Goal: Task Accomplishment & Management: Manage account settings

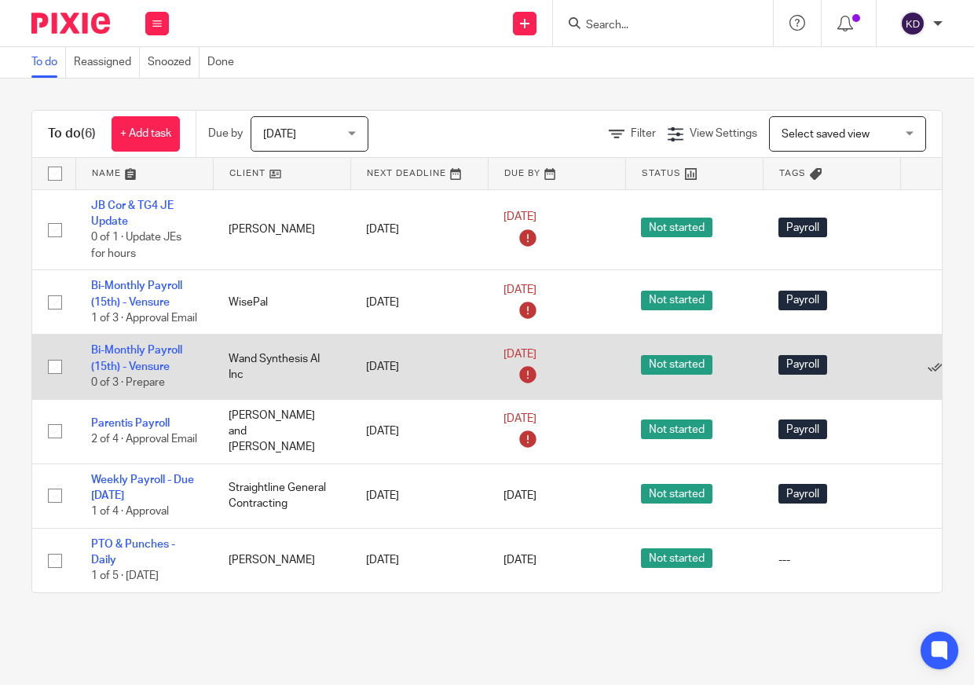
scroll to position [17, 0]
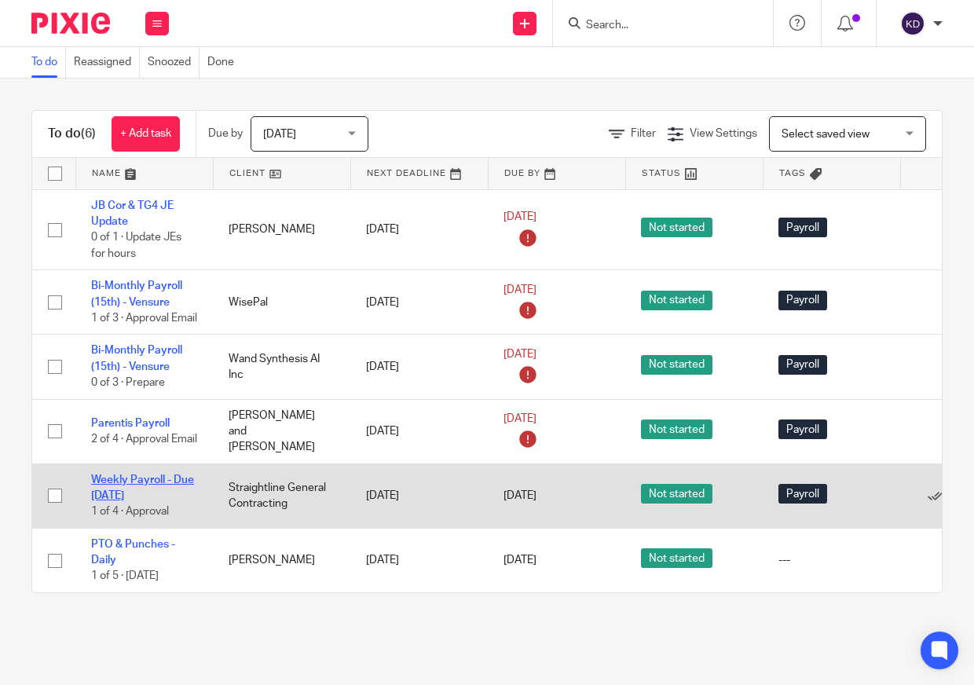
click at [135, 475] on link "Weekly Payroll - Due [DATE]" at bounding box center [142, 488] width 103 height 27
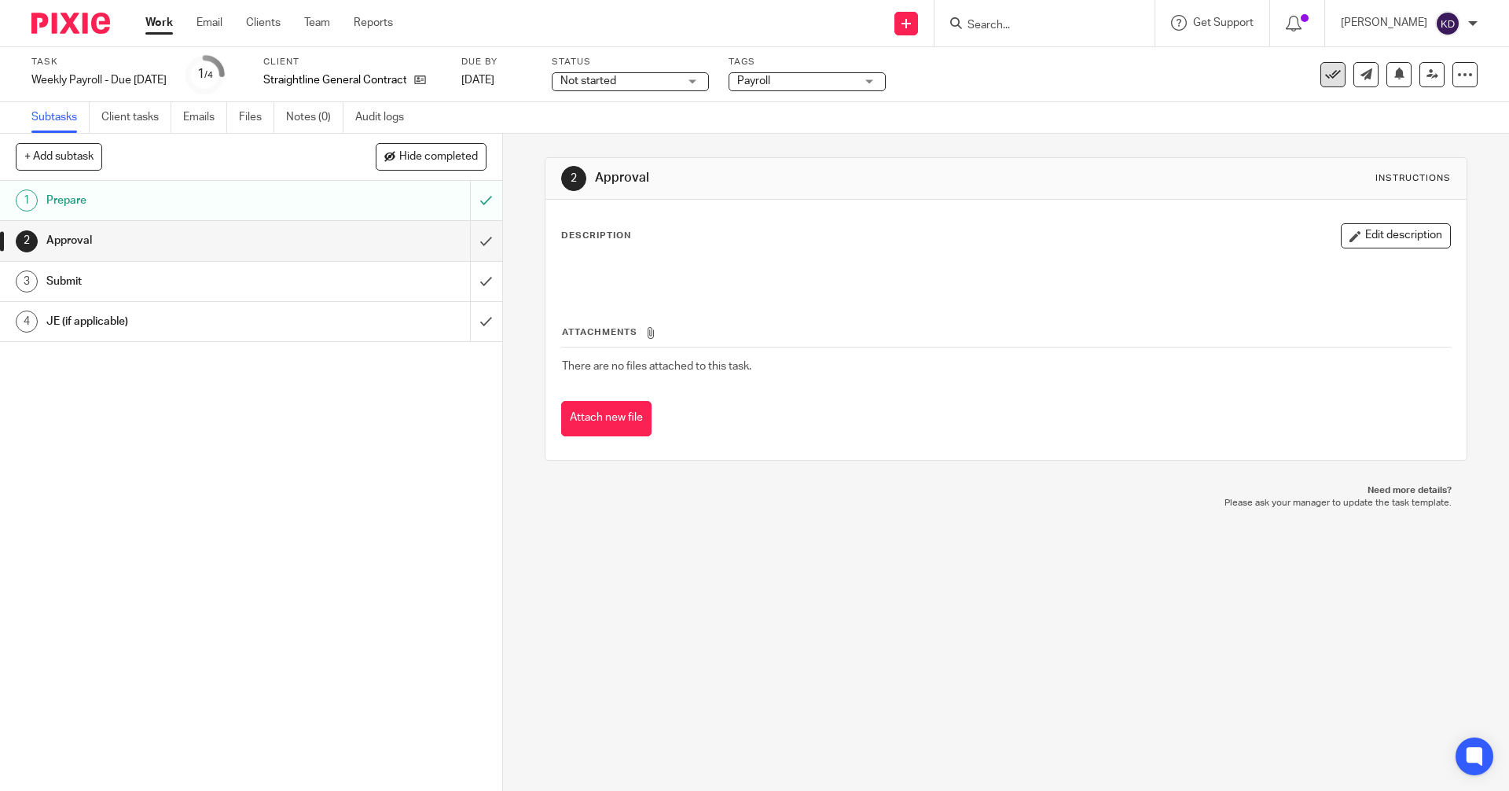
click at [974, 79] on icon at bounding box center [1333, 75] width 16 height 16
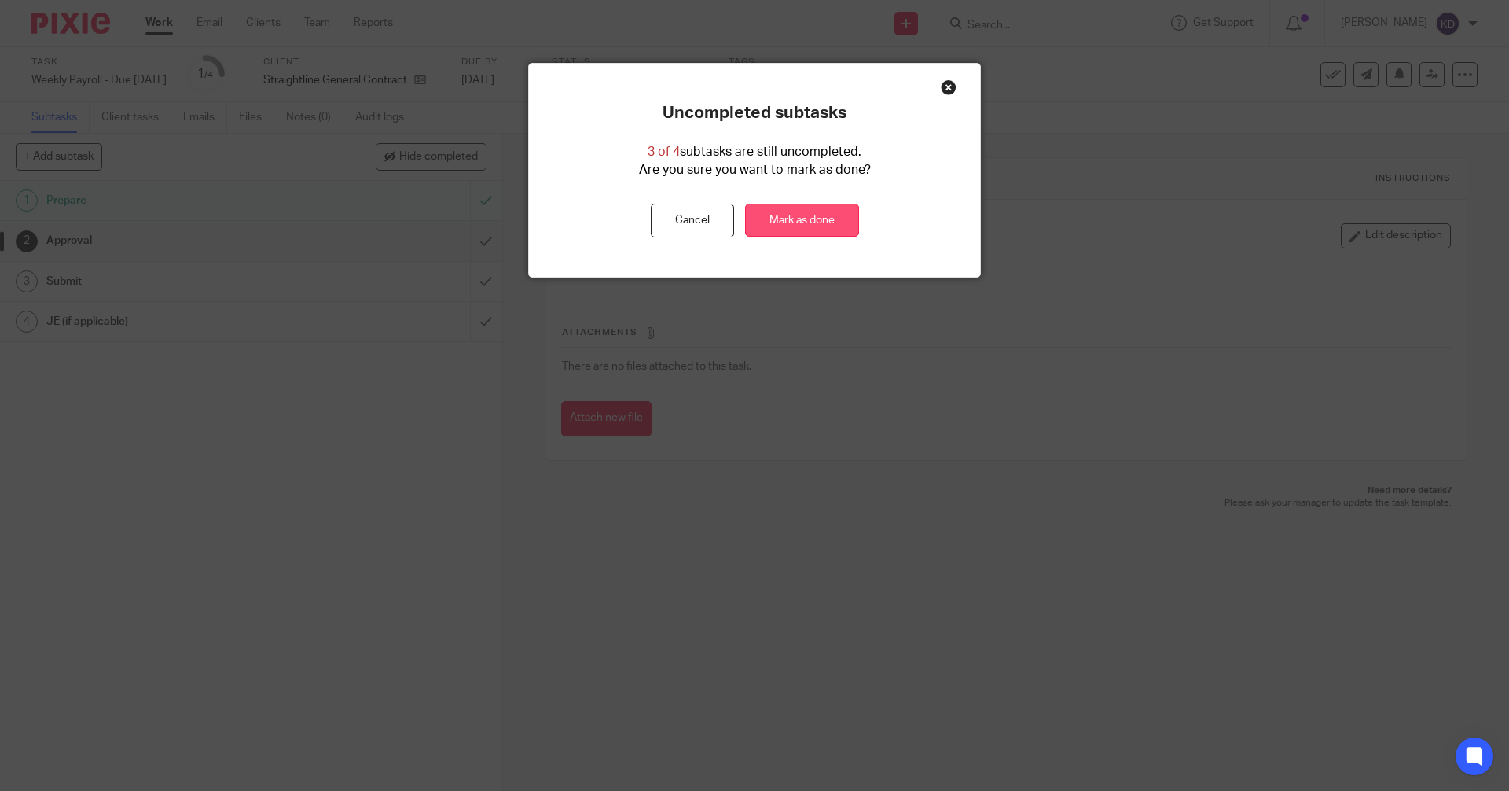
click at [817, 216] on link "Mark as done" at bounding box center [802, 221] width 114 height 34
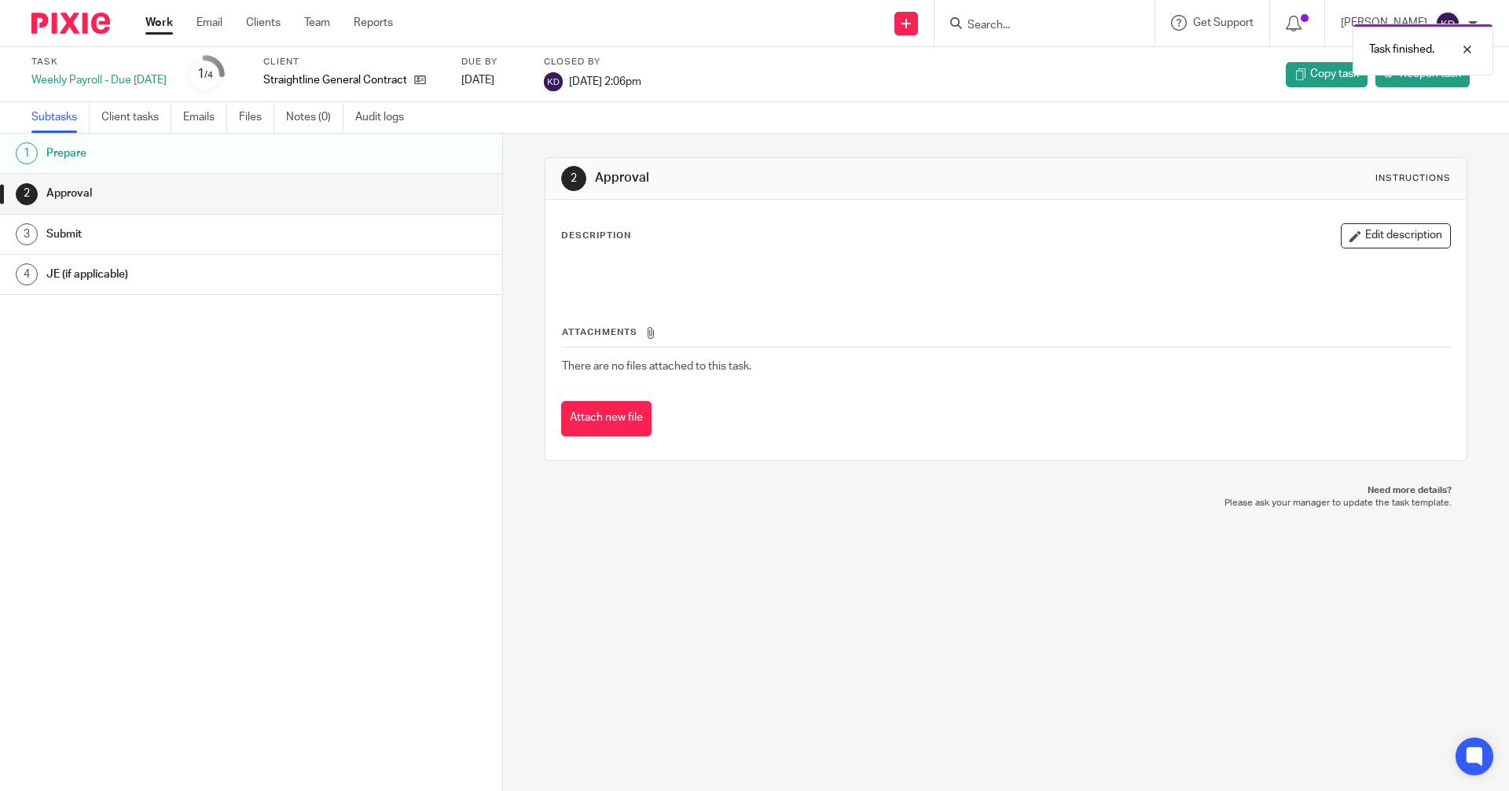
click at [65, 31] on img at bounding box center [70, 23] width 79 height 21
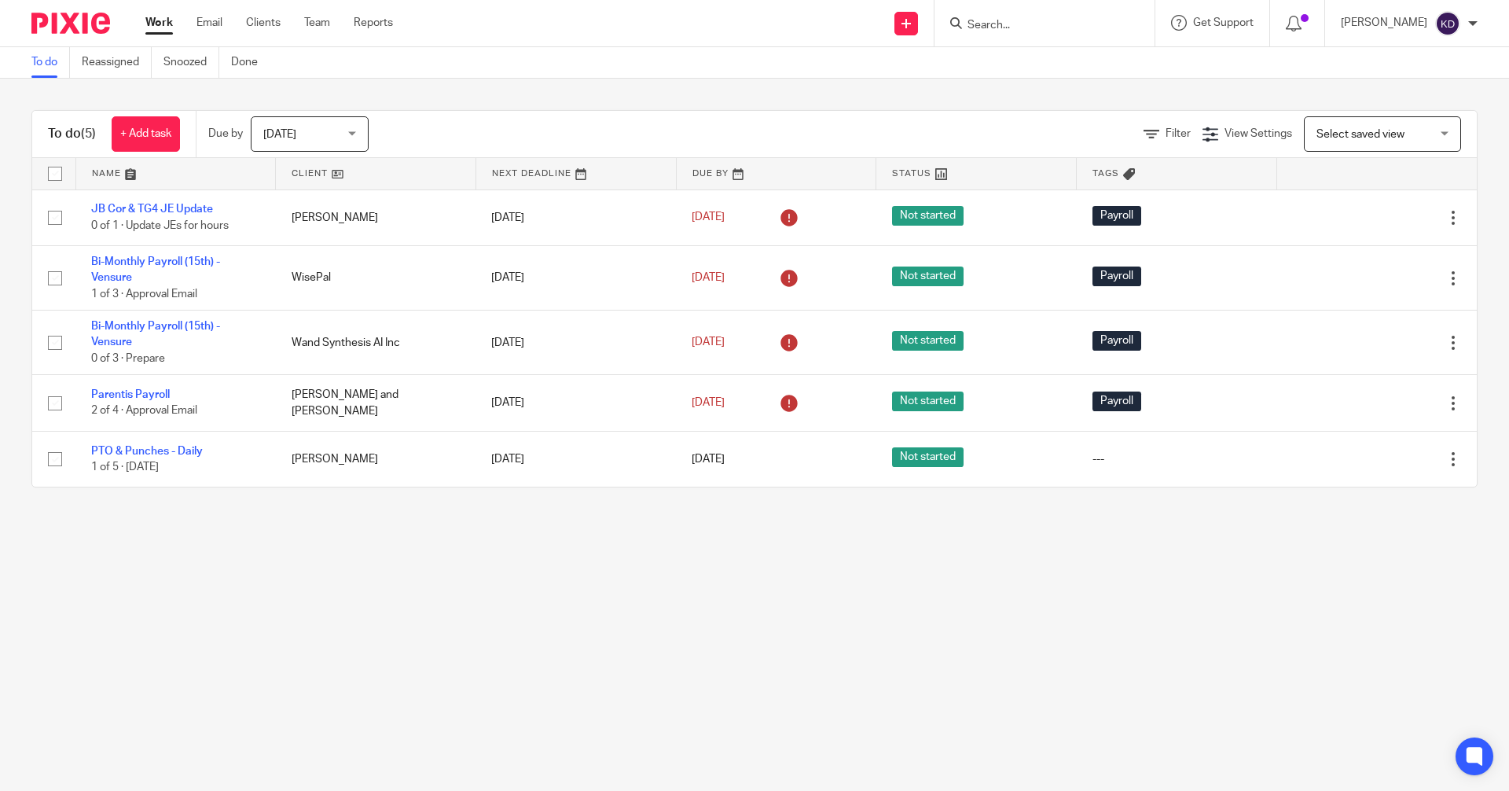
click at [297, 127] on span "[DATE]" at bounding box center [304, 133] width 83 height 33
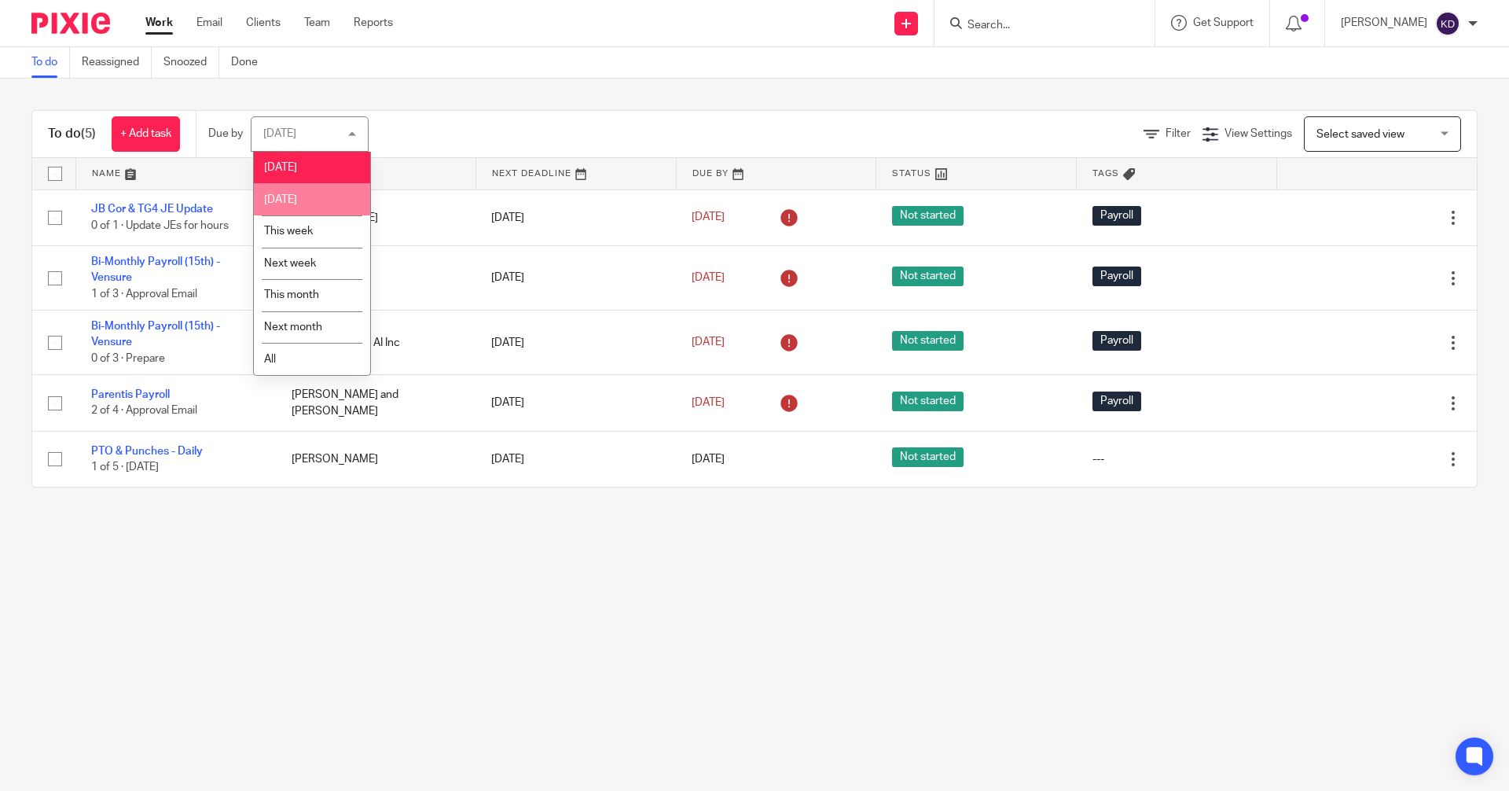
click at [286, 210] on li "Tomorrow" at bounding box center [312, 199] width 116 height 32
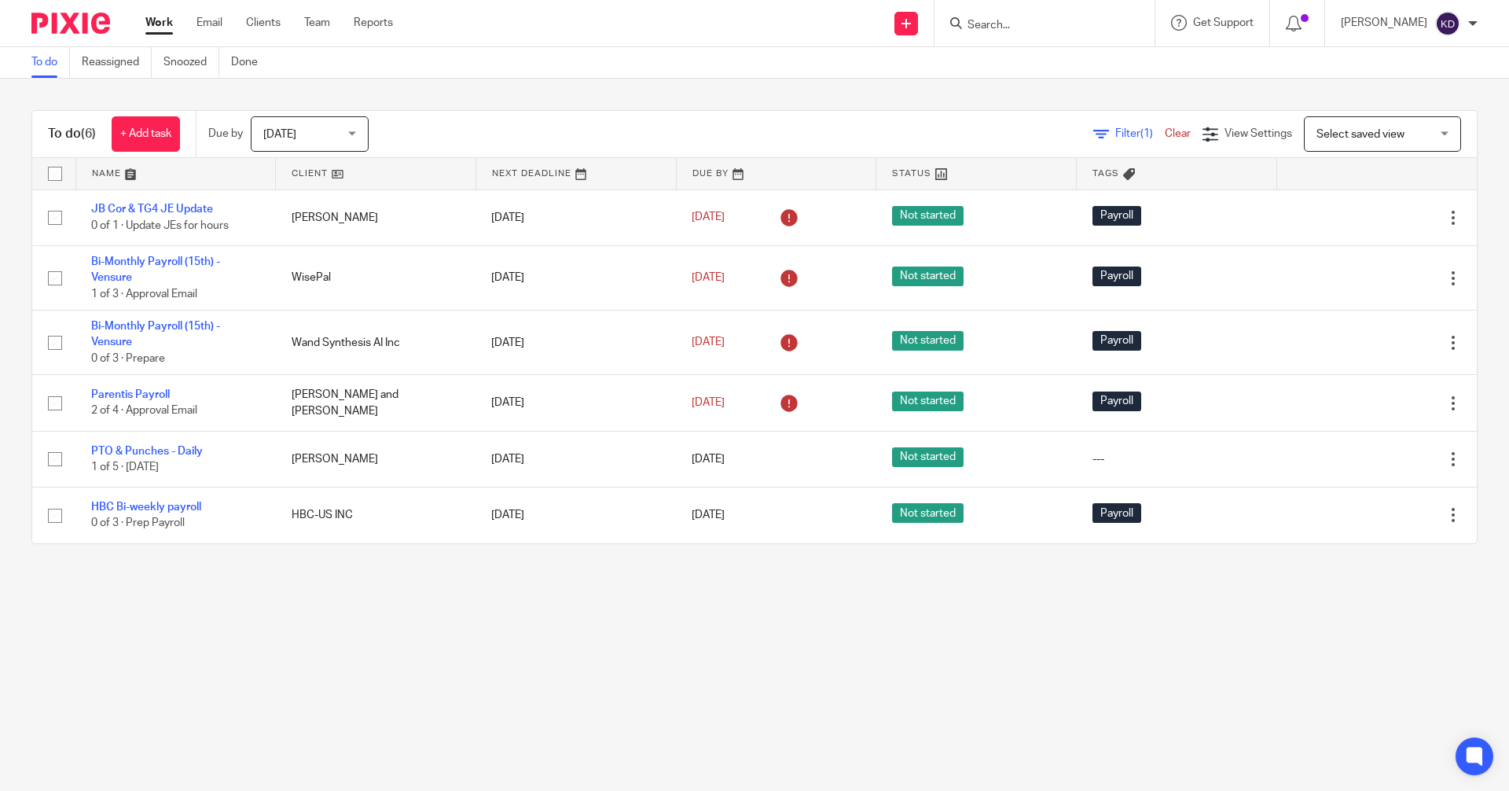
click at [296, 130] on span "[DATE]" at bounding box center [279, 134] width 33 height 11
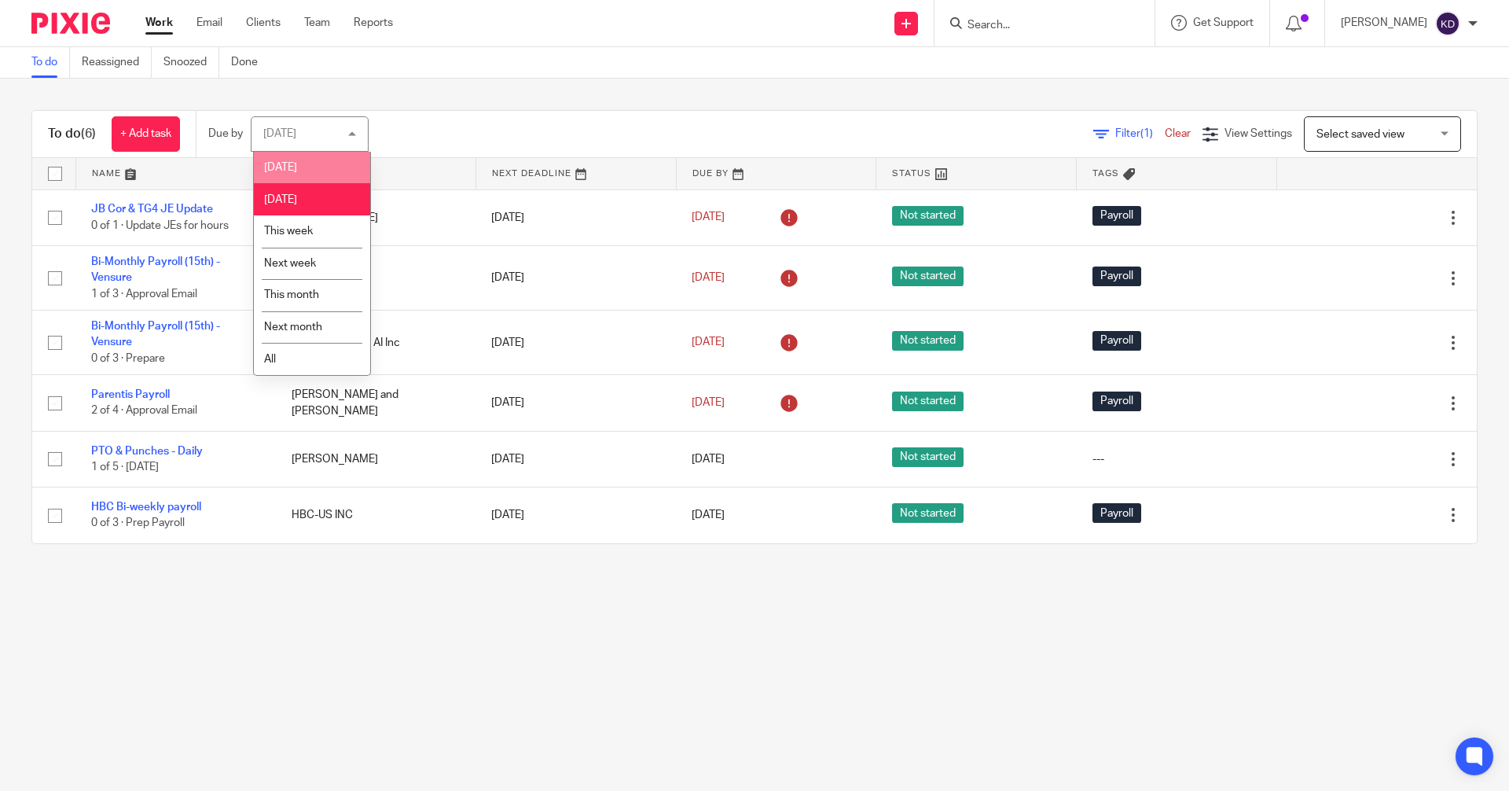
click at [299, 170] on li "[DATE]" at bounding box center [312, 168] width 116 height 32
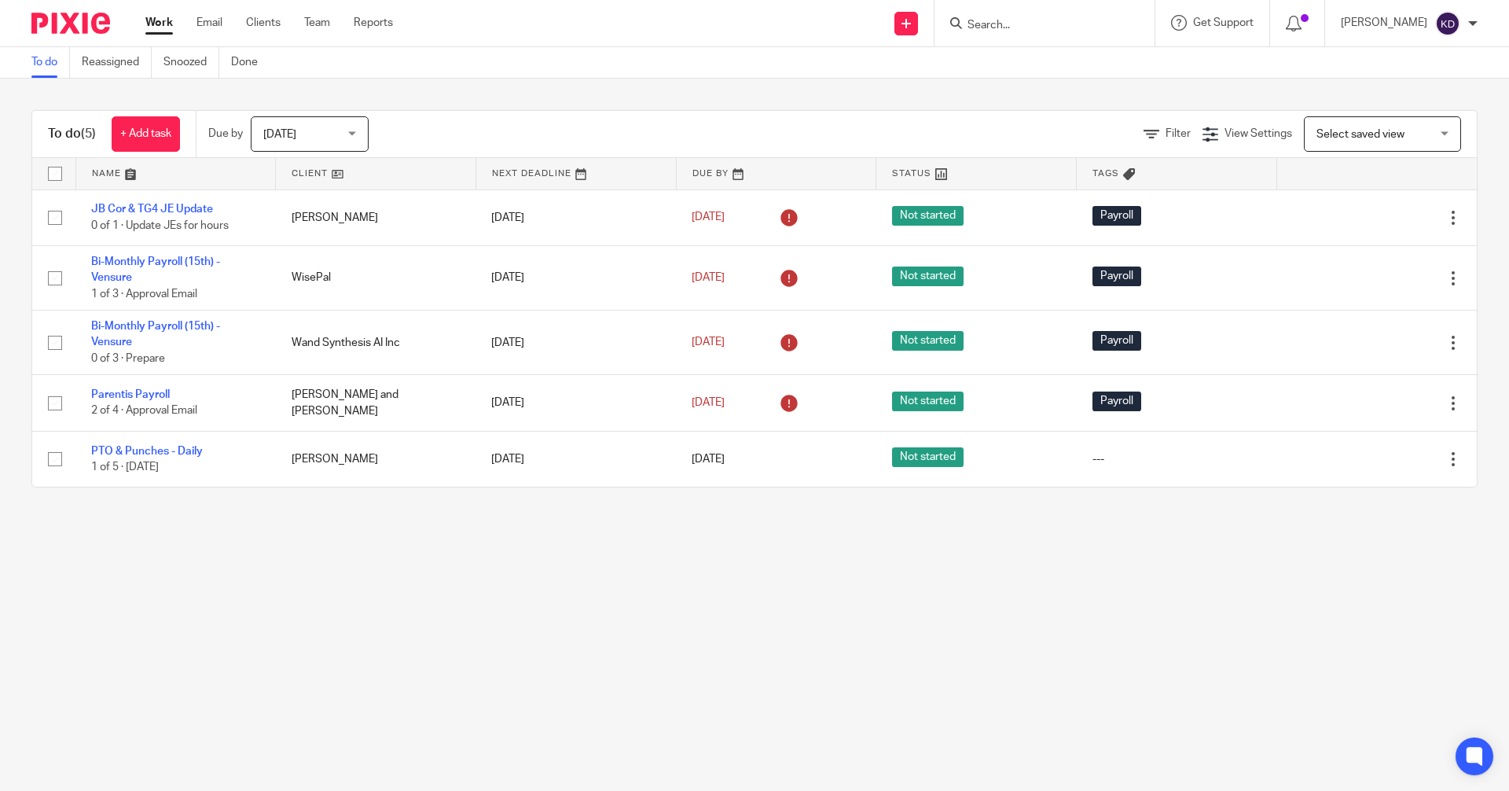
click at [310, 127] on span "[DATE]" at bounding box center [304, 133] width 83 height 33
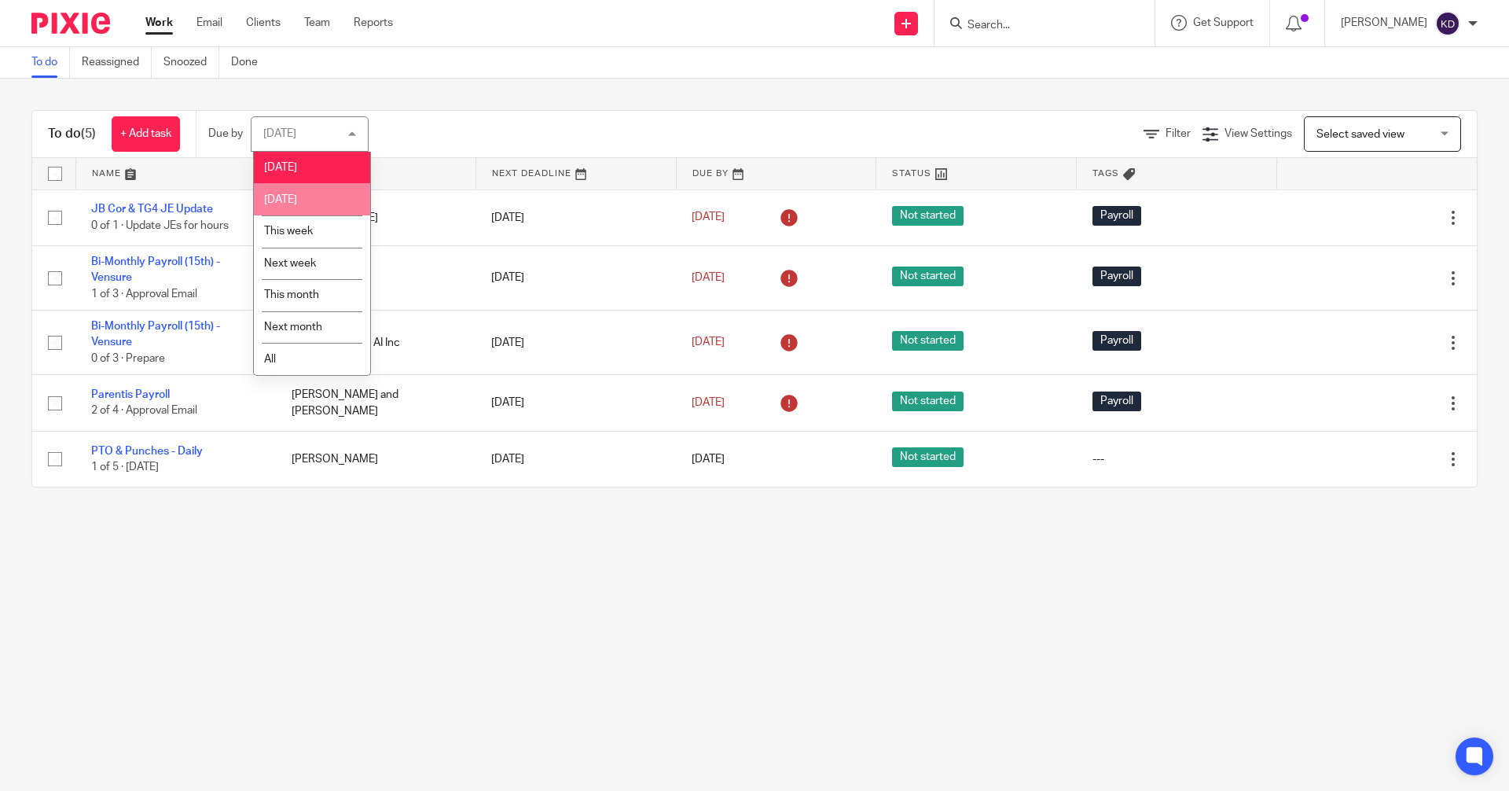
click at [297, 204] on span "[DATE]" at bounding box center [280, 199] width 33 height 11
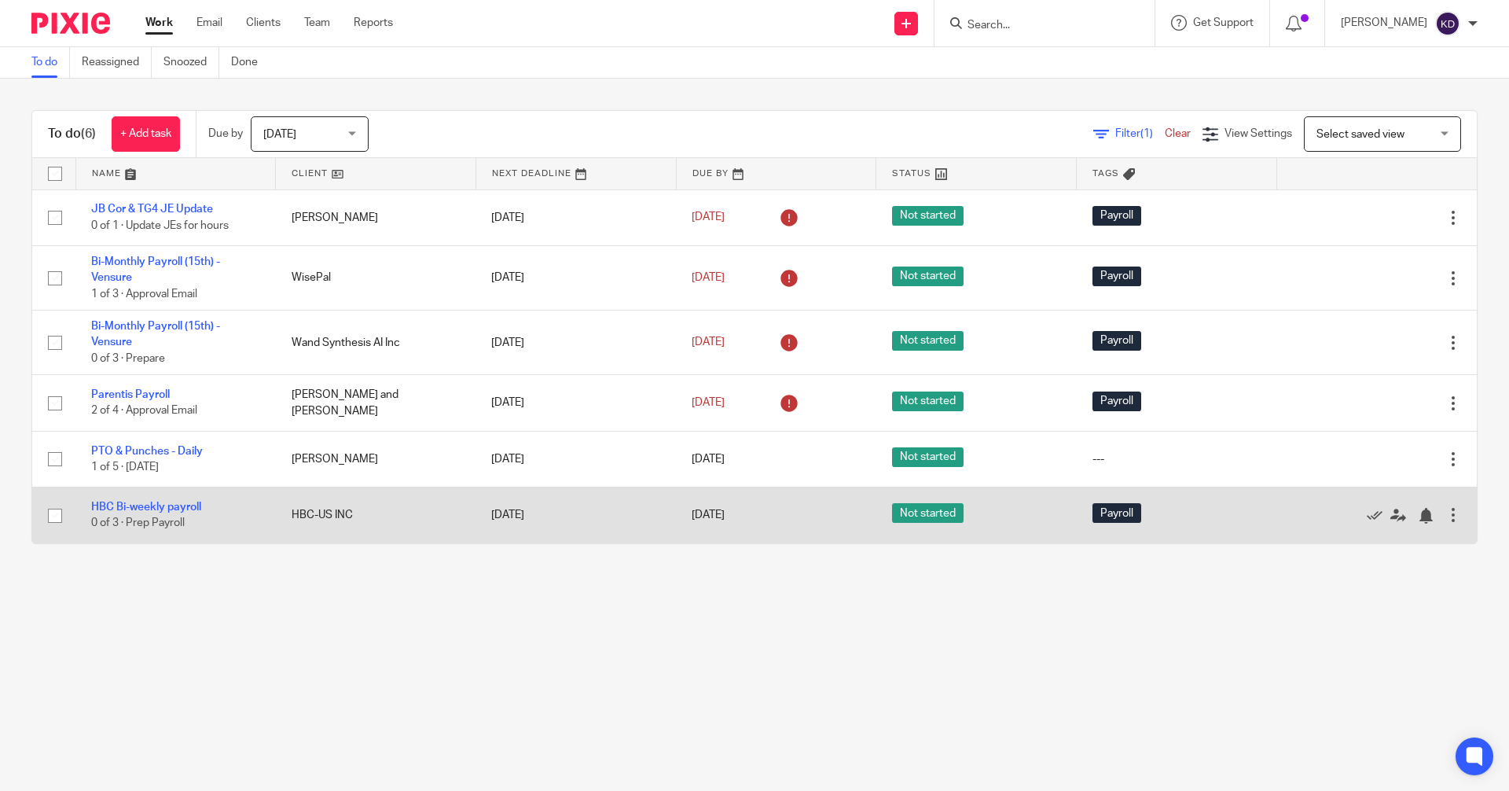
drag, startPoint x: 352, startPoint y: 516, endPoint x: 299, endPoint y: 525, distance: 53.5
click at [299, 525] on td "HBC-US INC" at bounding box center [376, 515] width 200 height 56
click at [167, 504] on link "HBC Bi-weekly payroll" at bounding box center [146, 506] width 110 height 11
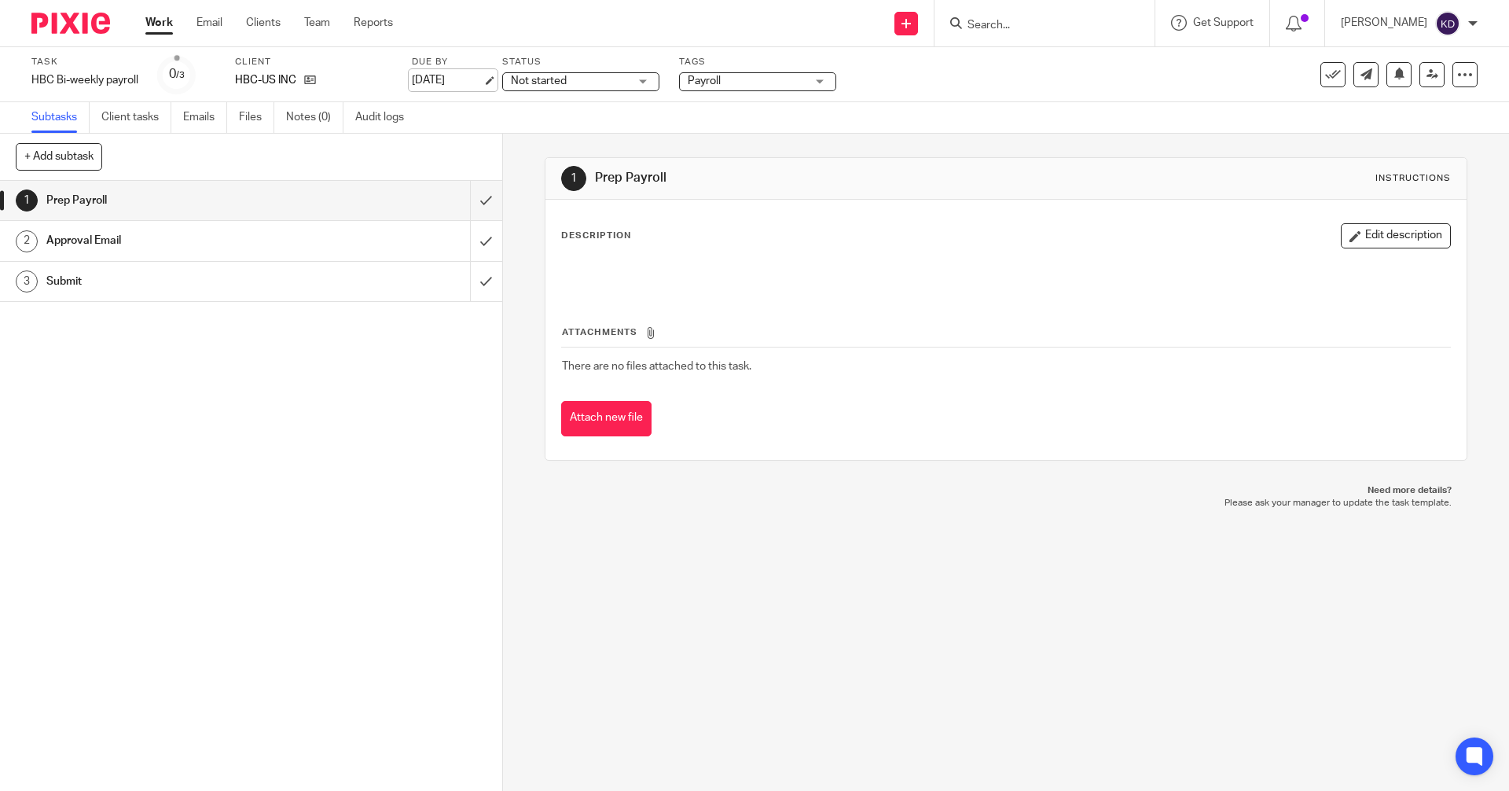
click at [454, 79] on link "[DATE]" at bounding box center [447, 80] width 71 height 17
click at [73, 13] on img at bounding box center [70, 23] width 79 height 21
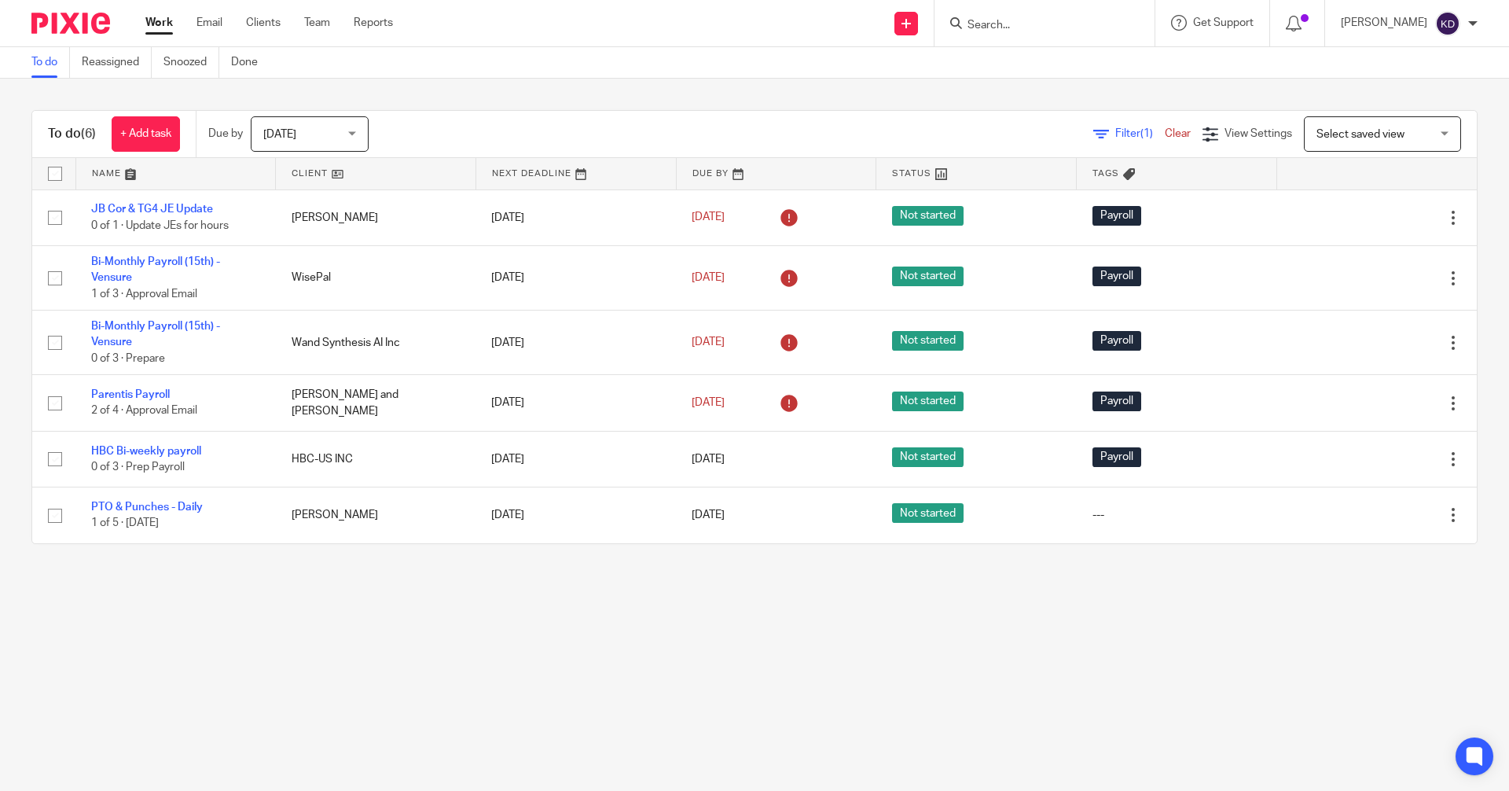
click at [323, 130] on span "[DATE]" at bounding box center [304, 133] width 83 height 33
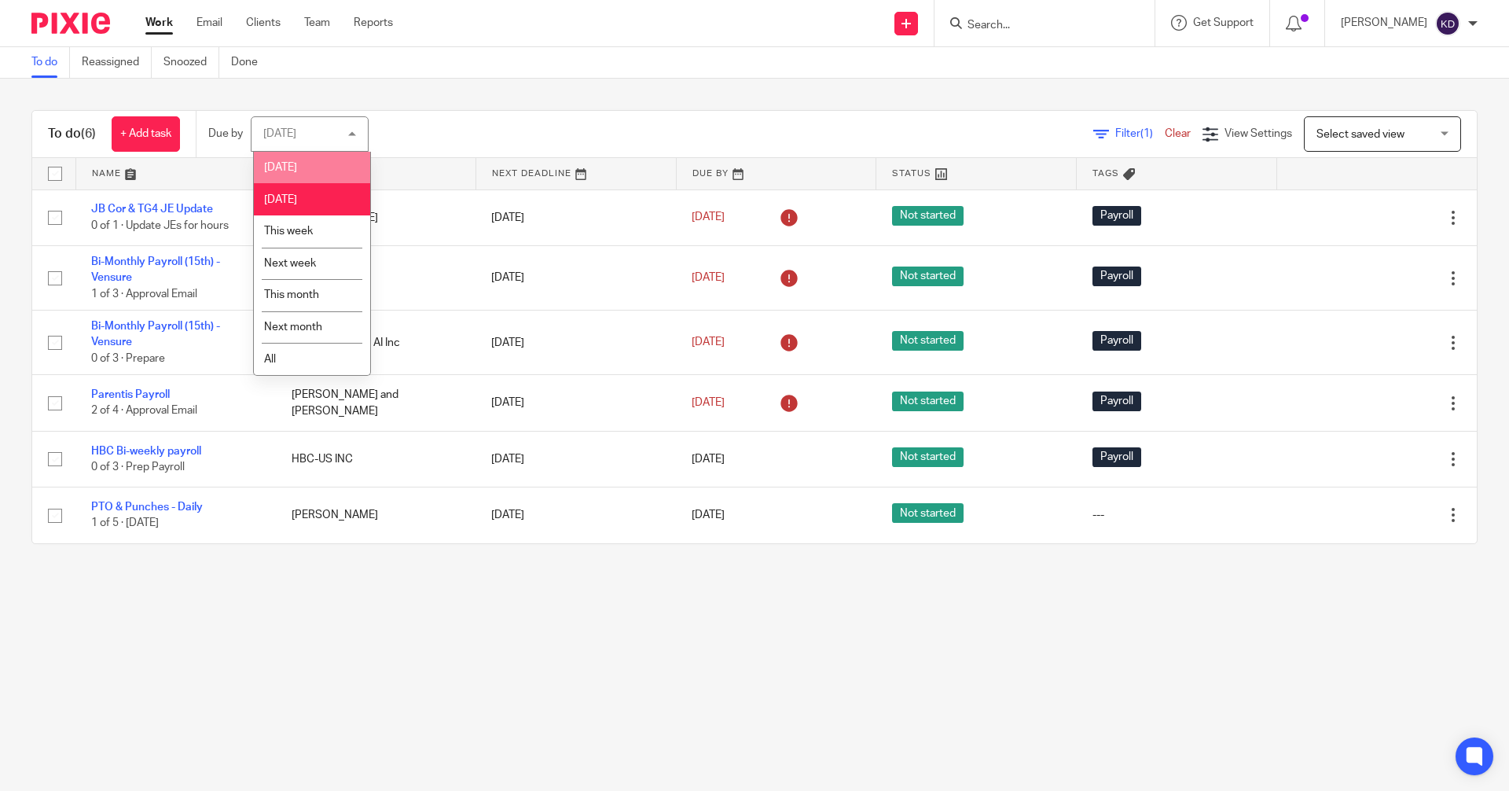
click at [298, 178] on li "[DATE]" at bounding box center [312, 168] width 116 height 32
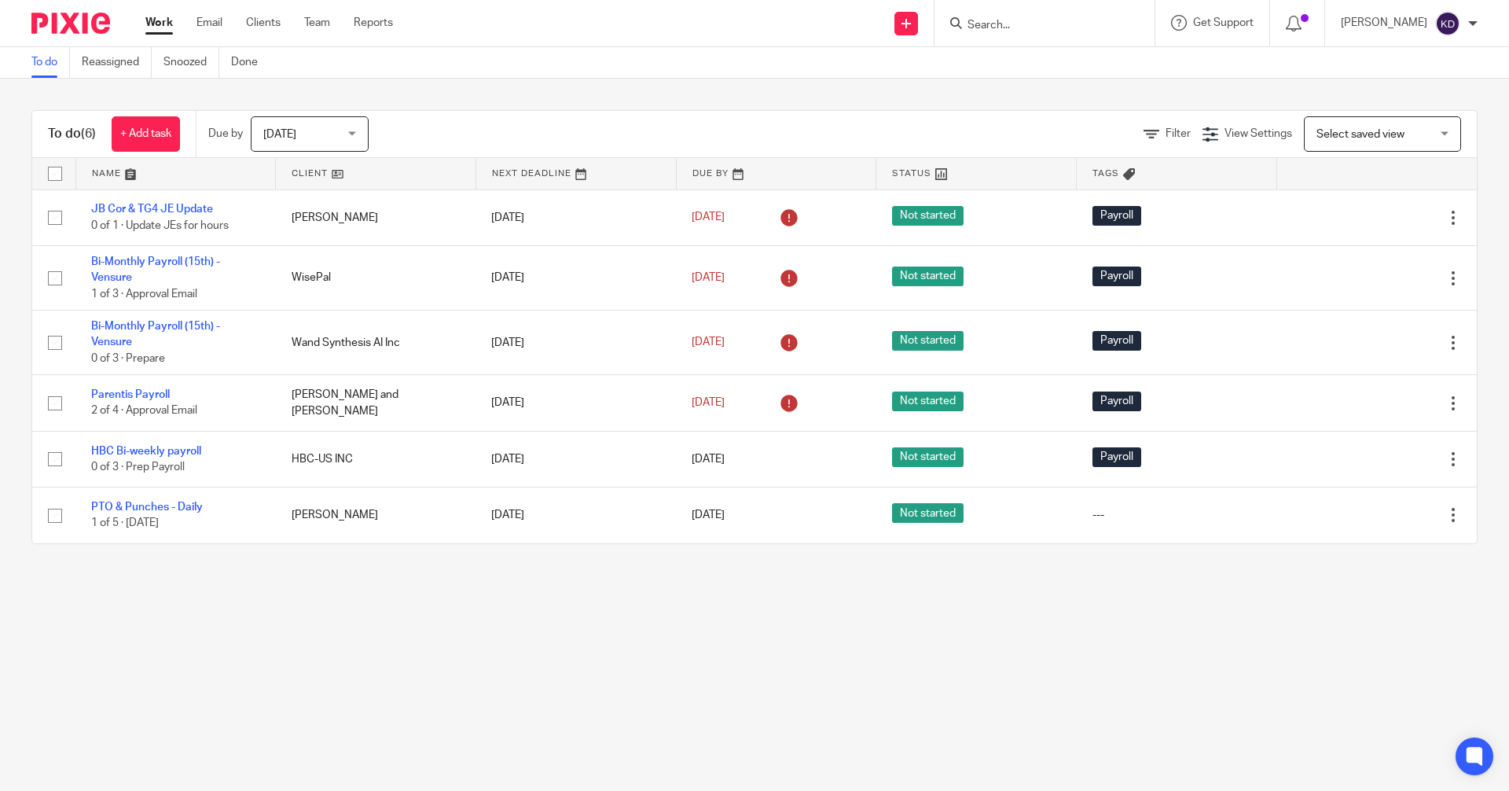
click at [295, 120] on span "[DATE]" at bounding box center [304, 133] width 83 height 33
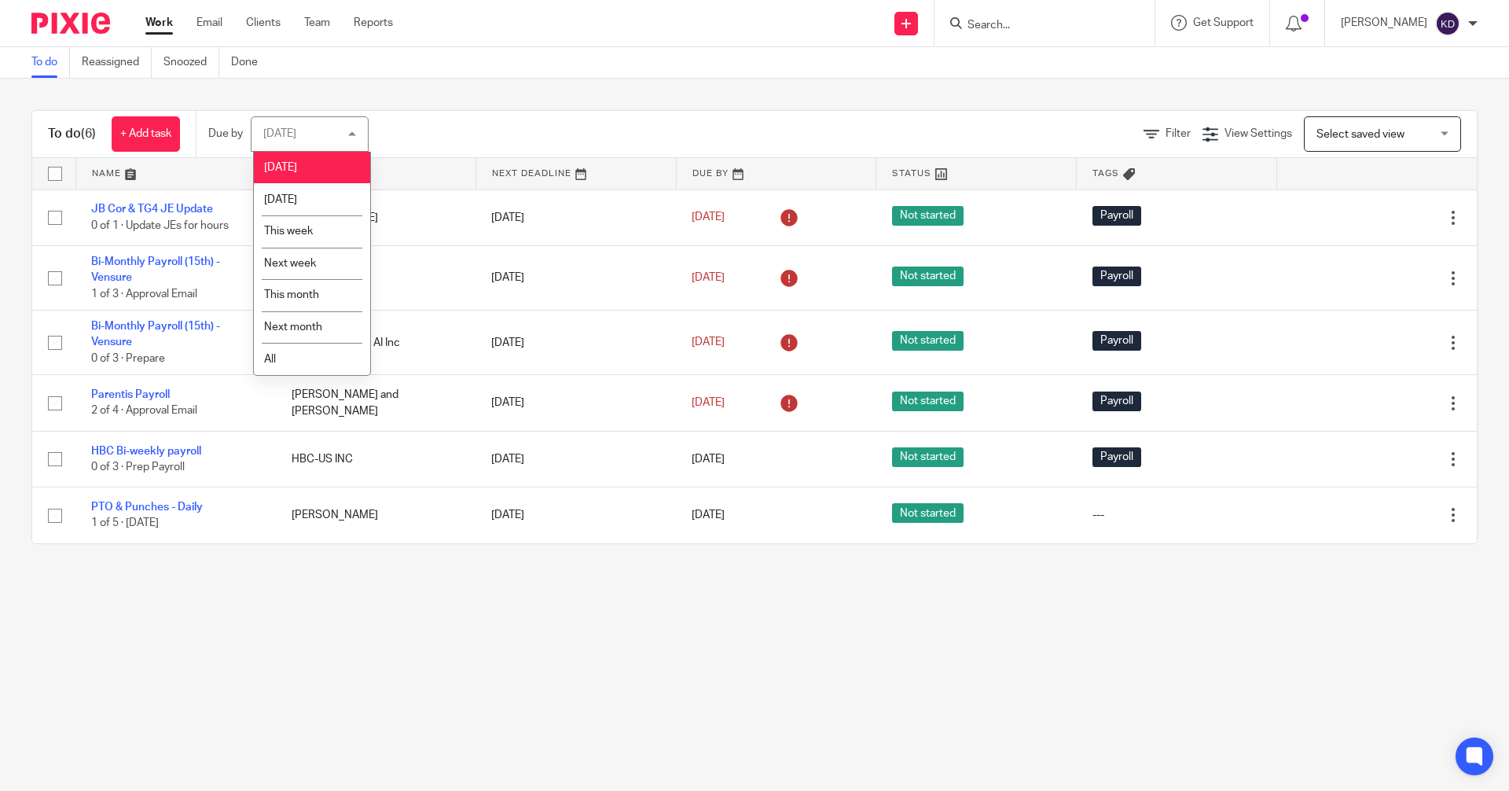
click at [300, 161] on li "[DATE]" at bounding box center [312, 168] width 116 height 32
